Goal: Find specific page/section

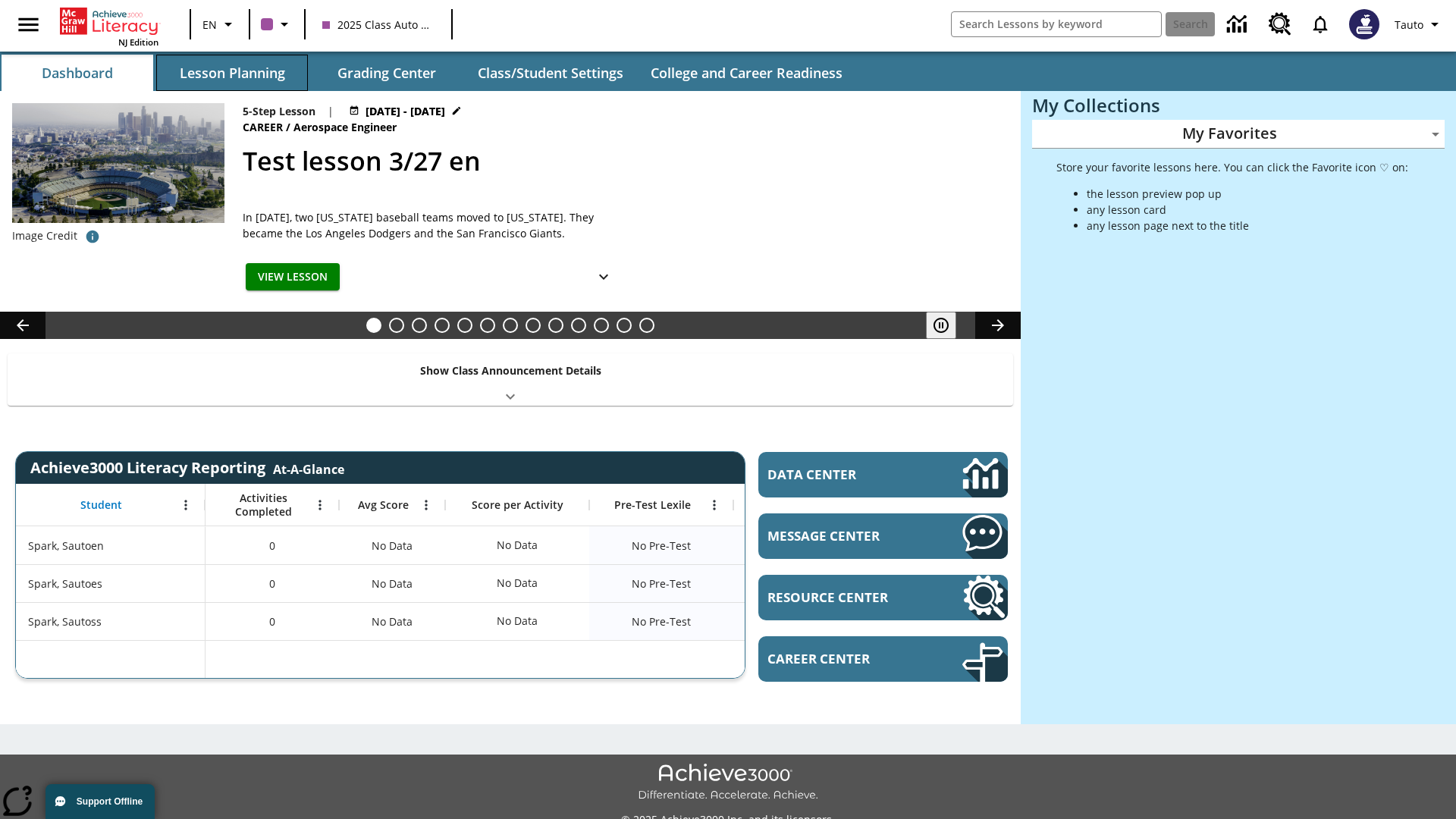
click at [232, 73] on button "Lesson Planning" at bounding box center [232, 73] width 152 height 36
